Goal: Navigation & Orientation: Find specific page/section

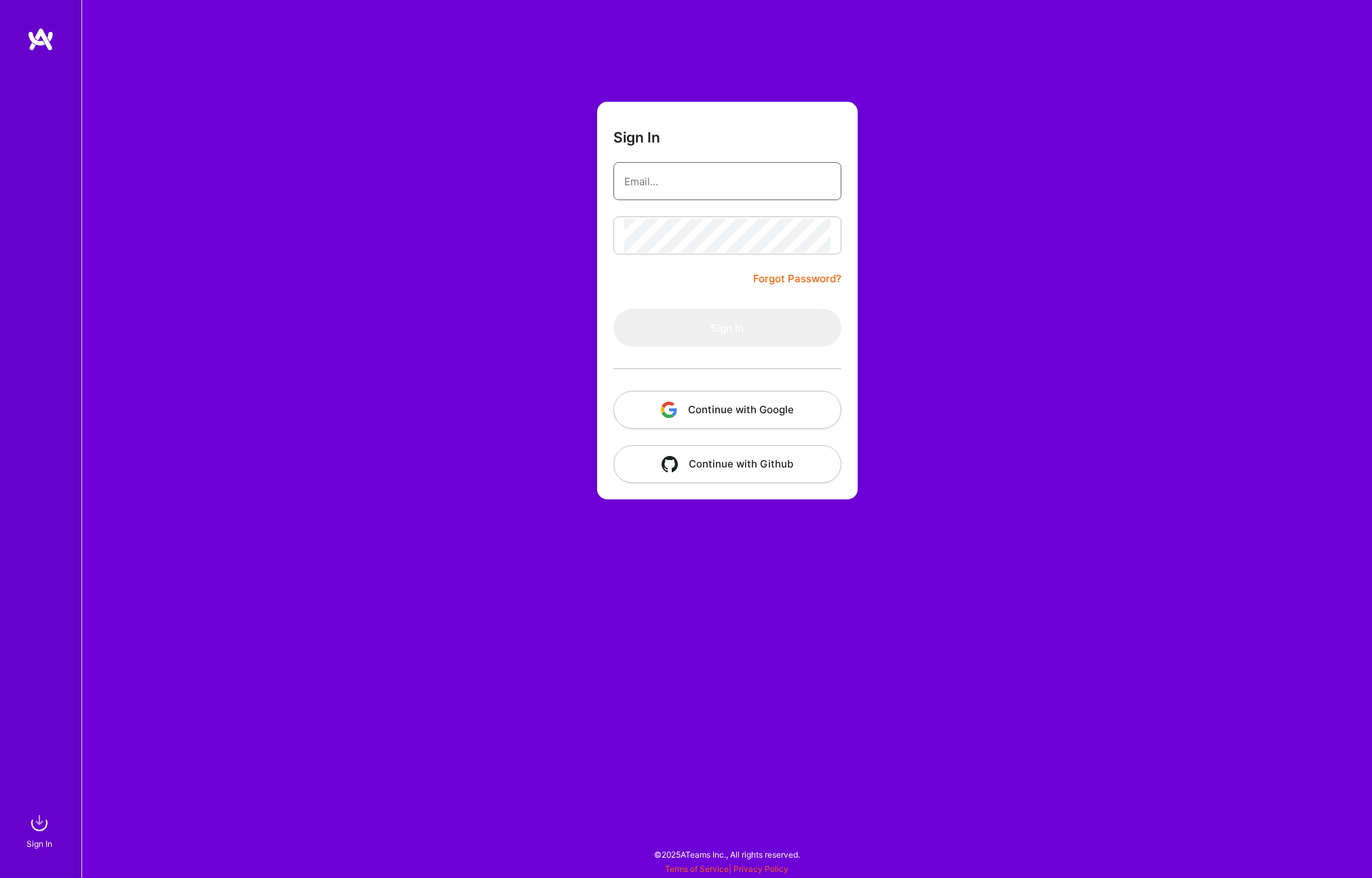
type input "[EMAIL_ADDRESS][DOMAIN_NAME]"
click at [697, 311] on button "Sign In" at bounding box center [727, 327] width 228 height 38
